Goal: Information Seeking & Learning: Learn about a topic

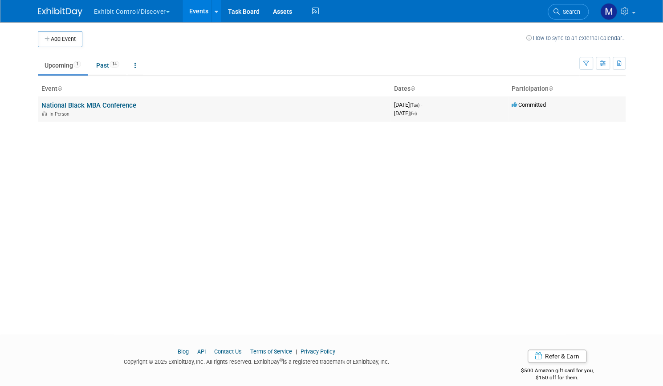
click at [99, 102] on link "National Black MBA Conference" at bounding box center [88, 106] width 95 height 8
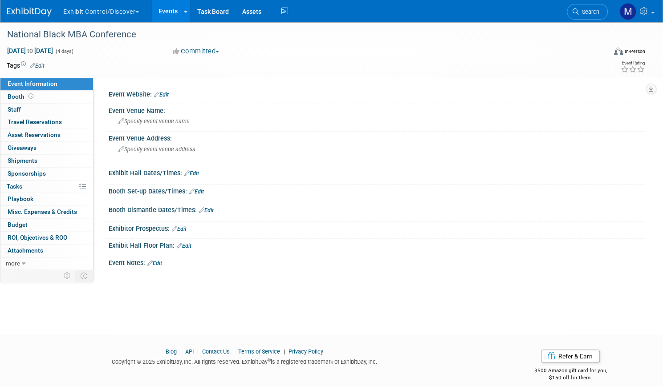
click at [150, 8] on button "Exhibit Control/Discover" at bounding box center [106, 10] width 88 height 20
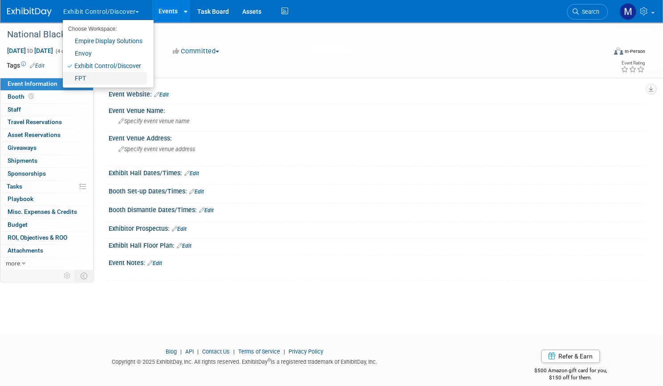
click at [122, 80] on link "FPT" at bounding box center [105, 78] width 84 height 12
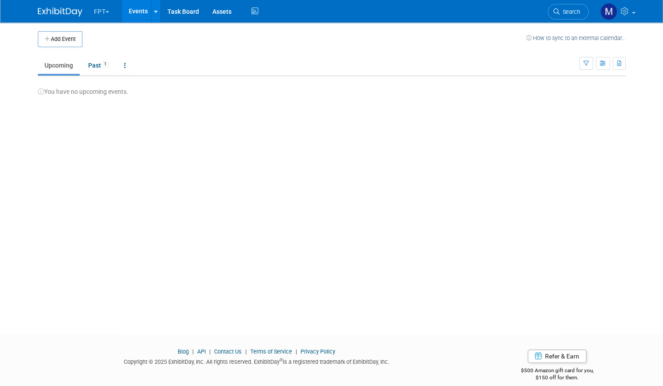
click at [111, 12] on button "FPT" at bounding box center [107, 10] width 28 height 20
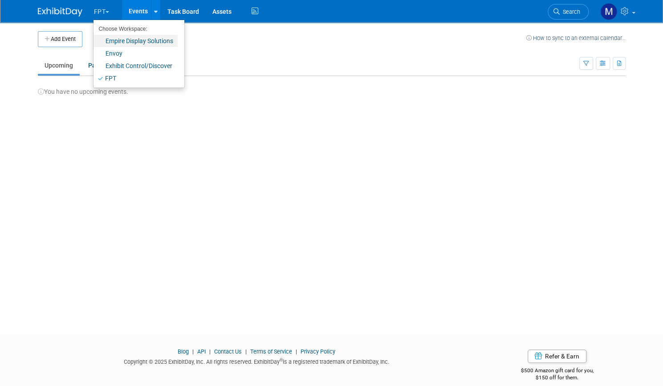
click at [111, 36] on link "Empire Display Solutions" at bounding box center [135, 41] width 84 height 12
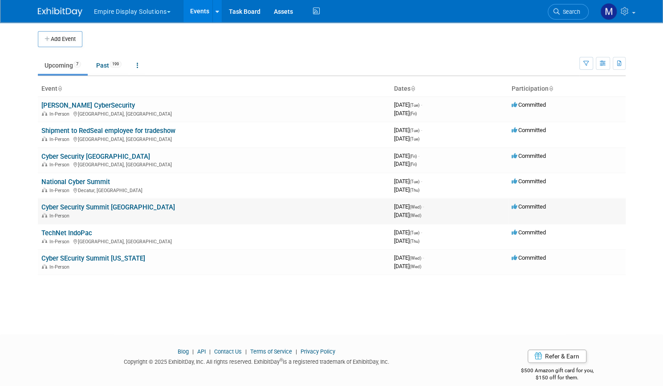
click at [121, 207] on link "Cyber Security Summit [GEOGRAPHIC_DATA]" at bounding box center [108, 207] width 134 height 8
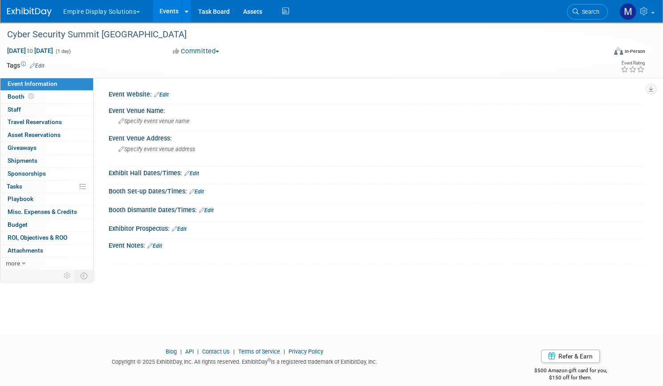
click at [185, 8] on link "Events" at bounding box center [169, 11] width 33 height 22
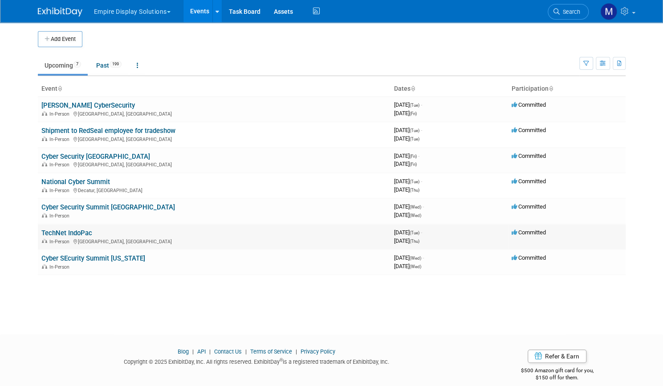
click at [55, 227] on td "TechNet IndoPac In-Person [GEOGRAPHIC_DATA], [GEOGRAPHIC_DATA]" at bounding box center [214, 236] width 353 height 25
click at [52, 231] on link "TechNet IndoPac" at bounding box center [66, 233] width 51 height 8
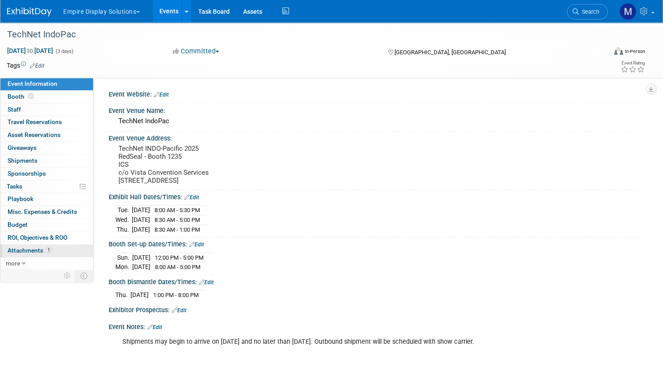
click at [52, 251] on span "Attachments 1" at bounding box center [30, 250] width 45 height 7
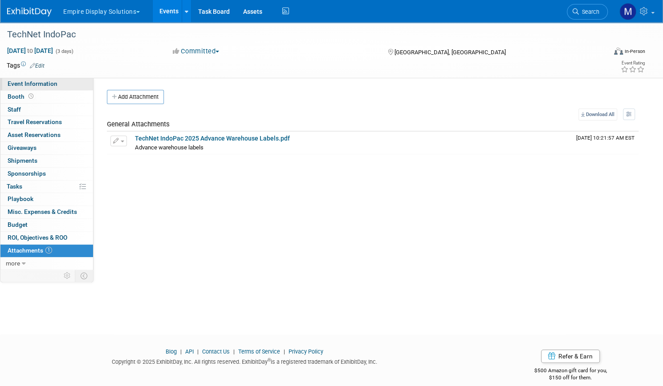
click at [57, 82] on span "Event Information" at bounding box center [33, 83] width 50 height 7
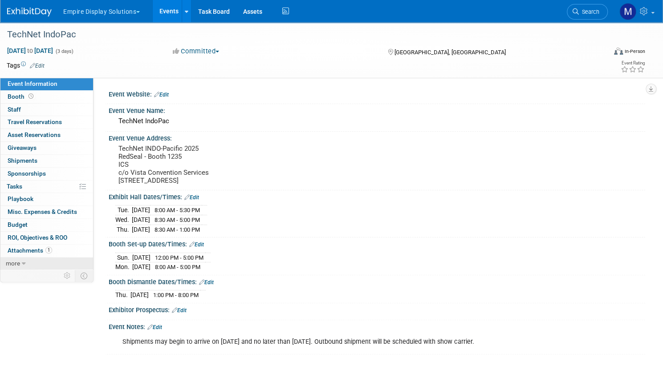
click at [26, 261] on icon at bounding box center [24, 264] width 4 height 6
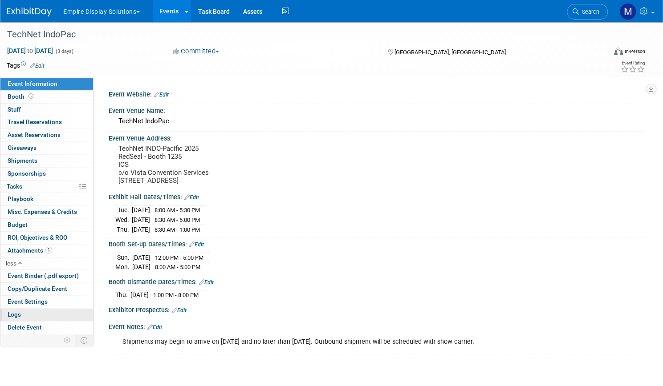
click at [21, 313] on span "Logs" at bounding box center [14, 314] width 13 height 7
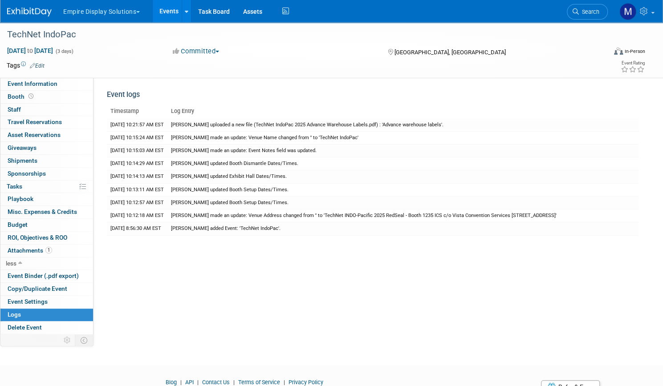
click at [185, 12] on link "Events" at bounding box center [169, 11] width 33 height 22
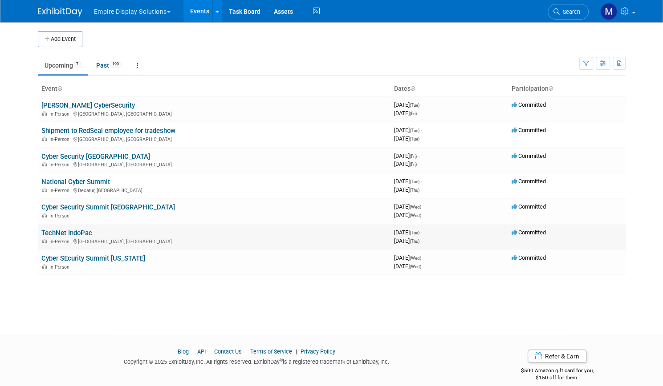
click at [57, 246] on td "TechNet IndoPac In-Person Honolulu, HI" at bounding box center [214, 236] width 353 height 25
click at [55, 259] on link "Cyber SEcurity Summit [US_STATE]" at bounding box center [93, 259] width 104 height 8
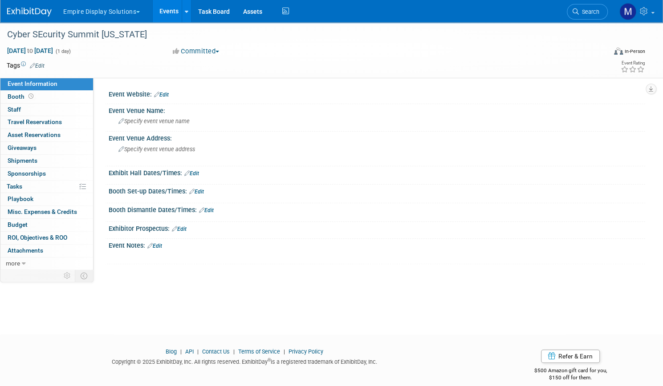
click at [185, 13] on link "Events" at bounding box center [169, 11] width 33 height 22
